Goal: Communication & Community: Answer question/provide support

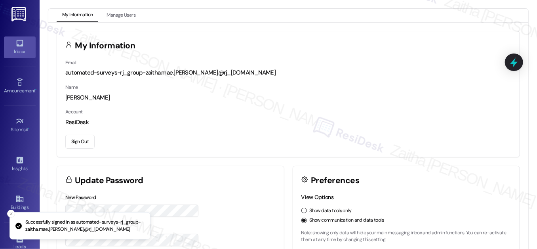
click at [21, 49] on div "Inbox" at bounding box center [20, 52] width 40 height 8
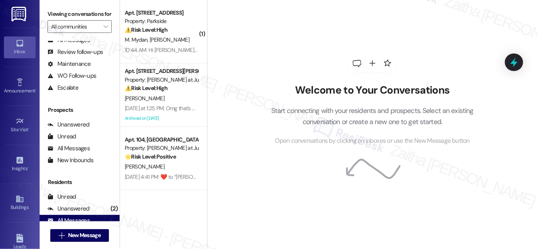
scroll to position [106, 0]
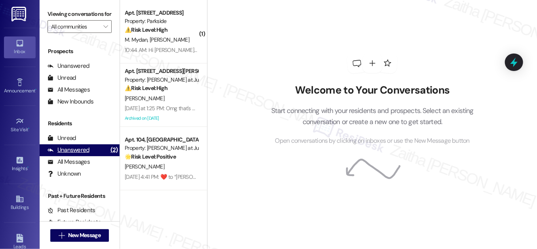
click at [72, 154] on div "Unanswered" at bounding box center [69, 150] width 42 height 8
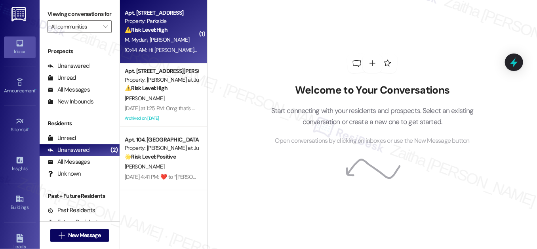
click at [181, 40] on div "M. [PERSON_NAME]" at bounding box center [161, 40] width 75 height 10
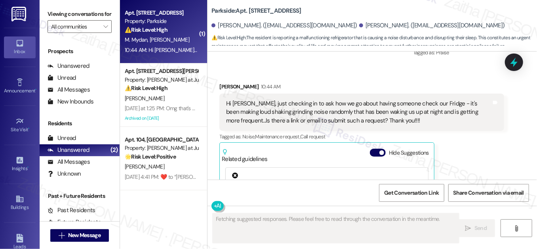
scroll to position [8307, 0]
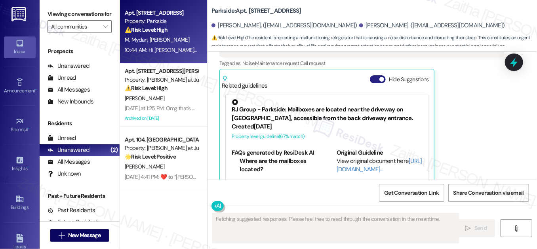
click at [376, 75] on button "Hide Suggestions" at bounding box center [378, 79] width 16 height 8
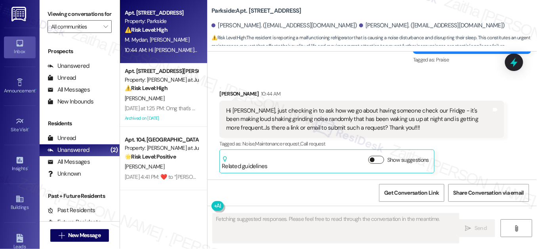
scroll to position [8207, 0]
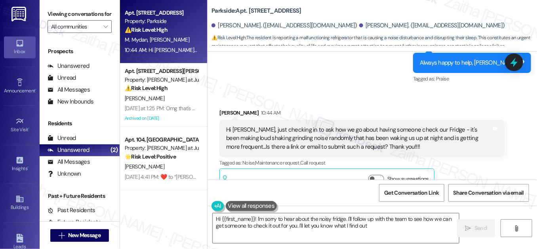
type textarea "Hi {{first_name}}! I'm sorry to hear about the noisy fridge. I'll follow up wit…"
click at [518, 65] on icon at bounding box center [514, 61] width 13 height 13
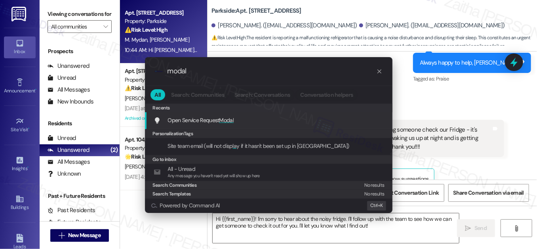
type input "modal"
click at [225, 121] on span "Modal" at bounding box center [226, 119] width 15 height 7
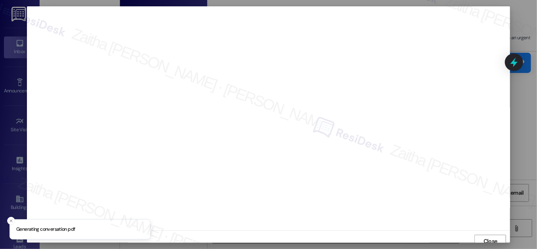
scroll to position [4, 0]
click at [488, 235] on span "Close" at bounding box center [491, 237] width 14 height 8
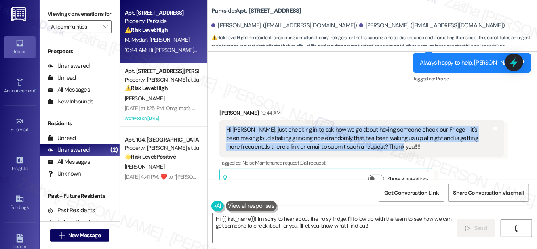
drag, startPoint x: 223, startPoint y: 110, endPoint x: 356, endPoint y: 128, distance: 133.6
click at [356, 128] on div "Hi [PERSON_NAME], just checking in to ask how we go about having someone check …" at bounding box center [361, 138] width 284 height 37
copy div "Hi [PERSON_NAME], just checking in to ask how we go about having someone check …"
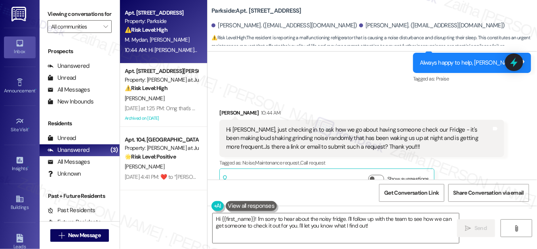
click at [322, 103] on div "Received via SMS [PERSON_NAME] 10:44 AM Hi [PERSON_NAME], just checking in to a…" at bounding box center [362, 150] width 296 height 95
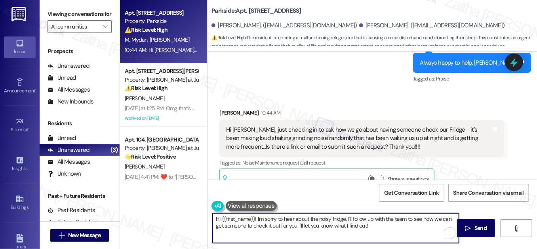
drag, startPoint x: 224, startPoint y: 218, endPoint x: 380, endPoint y: 225, distance: 156.6
click at [380, 225] on textarea "Hi {{first_name}}! I'm sorry to hear about the noisy fridge. I'll follow up wit…" at bounding box center [336, 228] width 246 height 30
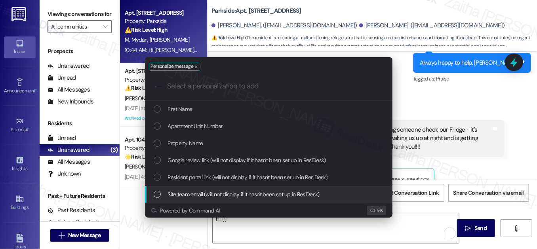
click at [394, 226] on div "Personalize message .cls-1{fill:#0a055f;}.cls-2{fill:#0cc4c4;} resideskLogoBlue…" at bounding box center [268, 124] width 537 height 249
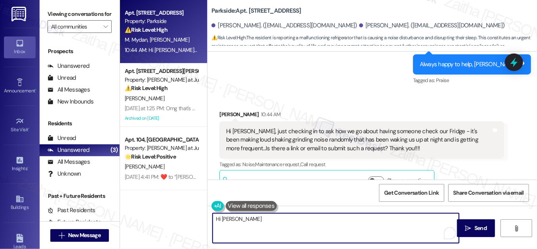
scroll to position [8207, 0]
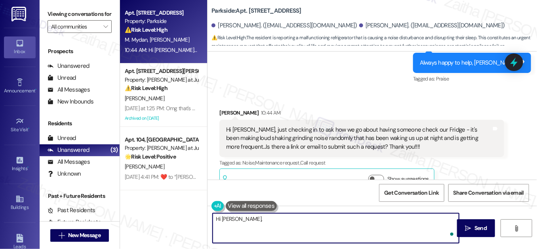
paste textarea "thanks for letting me know about the fridge issue — that sounds disruptive. You…"
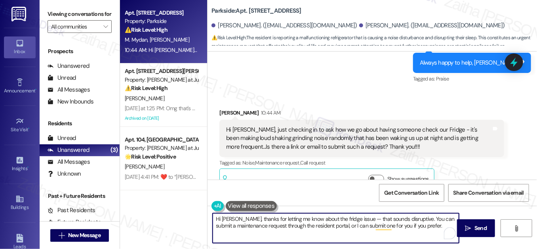
click at [352, 216] on textarea "Hi [PERSON_NAME], thanks for letting me know about the fridge issue — that soun…" at bounding box center [336, 228] width 246 height 30
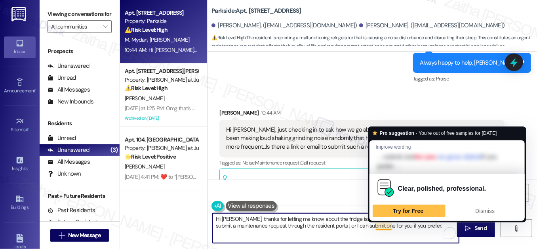
click at [389, 225] on textarea "Hi [PERSON_NAME], thanks for letting me know about the fridge issue. That sound…" at bounding box center [336, 228] width 246 height 30
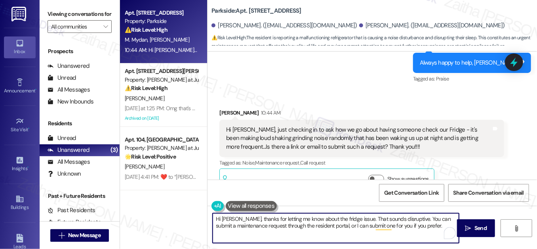
click at [425, 225] on textarea "Hi [PERSON_NAME], thanks for letting me know about the fridge issue. That sound…" at bounding box center [336, 228] width 246 height 30
paste textarea "could you let me know how long this has been happening and whether the noise oc…"
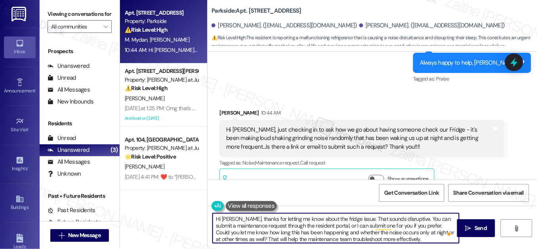
click at [443, 225] on textarea "Hi [PERSON_NAME], thanks for letting me know about the fridge issue. That sound…" at bounding box center [336, 228] width 246 height 30
click at [315, 235] on textarea "Hi [PERSON_NAME], thanks for letting me know about the fridge issue. That sound…" at bounding box center [336, 228] width 246 height 30
click at [421, 235] on textarea "Hi [PERSON_NAME], thanks for letting me know about the fridge issue. That sound…" at bounding box center [336, 228] width 246 height 30
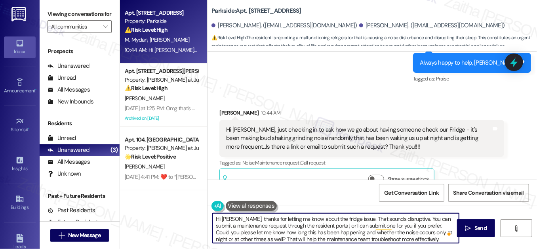
scroll to position [2, 0]
type textarea "Hi [PERSON_NAME], thanks for letting me know about the fridge issue. That sound…"
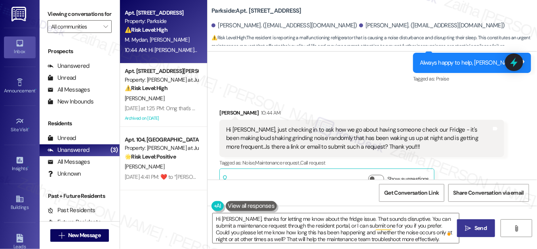
click at [477, 225] on span "Send" at bounding box center [481, 228] width 12 height 8
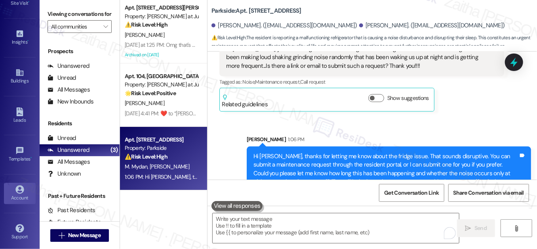
click at [22, 194] on div "Account" at bounding box center [20, 198] width 40 height 8
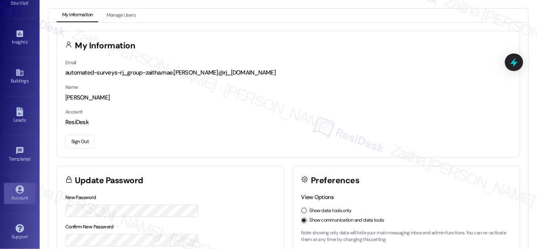
click at [80, 144] on button "Sign Out" at bounding box center [79, 142] width 29 height 14
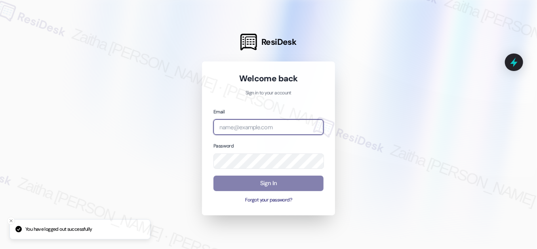
click at [245, 126] on input "email" at bounding box center [269, 126] width 110 height 15
type input "automated-surveys-res_prop-zaitha.mae.[PERSON_NAME]@res_[DOMAIN_NAME]"
